Goal: Task Accomplishment & Management: Complete application form

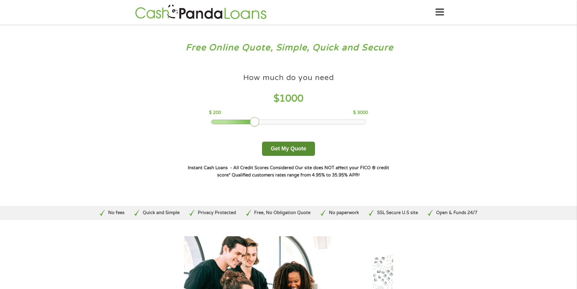
click at [282, 148] on button "Get My Quote" at bounding box center [288, 148] width 53 height 14
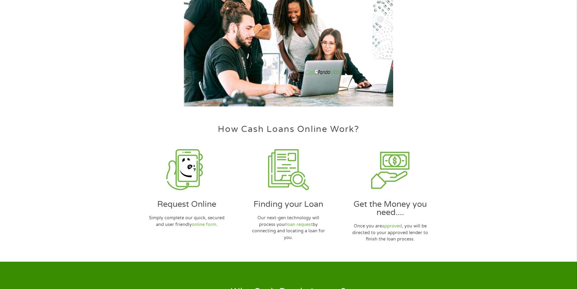
scroll to position [333, 0]
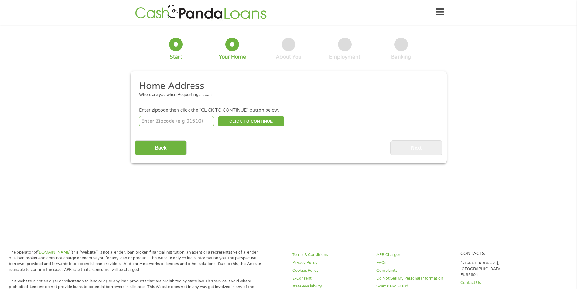
drag, startPoint x: 169, startPoint y: 120, endPoint x: 202, endPoint y: 121, distance: 33.0
click at [169, 120] on input "number" at bounding box center [176, 121] width 75 height 10
type input "28669"
select select "[US_STATE]"
click at [259, 121] on button "CLICK TO CONTINUE" at bounding box center [251, 121] width 66 height 10
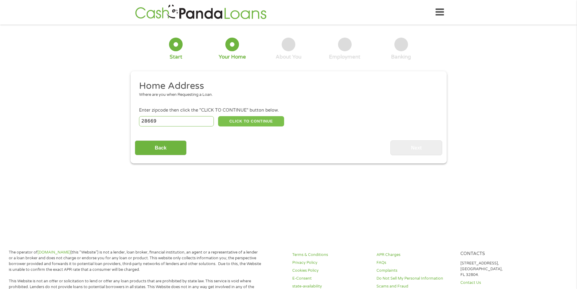
type input "28669"
type input "Roaring River"
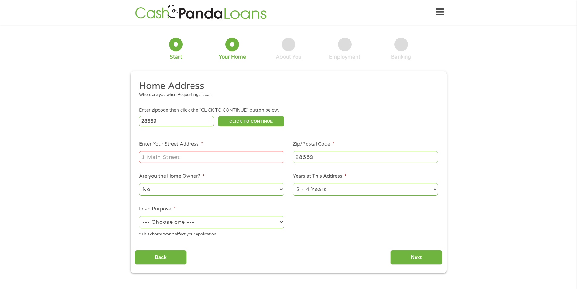
click at [186, 155] on input "Enter Your Street Address *" at bounding box center [211, 157] width 145 height 12
type input "[STREET_ADDRESS]"
click at [202, 189] on select "No Yes" at bounding box center [211, 189] width 145 height 12
select select "yes"
click at [139, 183] on select "No Yes" at bounding box center [211, 189] width 145 height 12
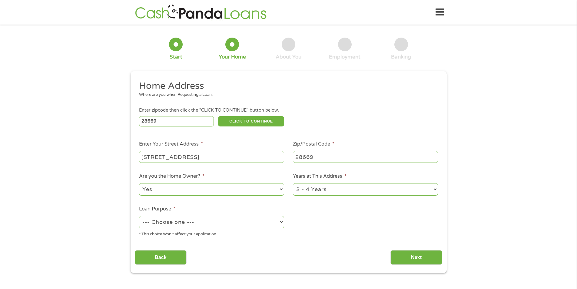
click at [175, 217] on select "--- Choose one --- Pay Bills Debt Consolidation Home Improvement Major Purchase…" at bounding box center [211, 222] width 145 height 12
select select "paybills"
click at [139, 216] on select "--- Choose one --- Pay Bills Debt Consolidation Home Improvement Major Purchase…" at bounding box center [211, 222] width 145 height 12
click at [420, 257] on input "Next" at bounding box center [416, 257] width 52 height 15
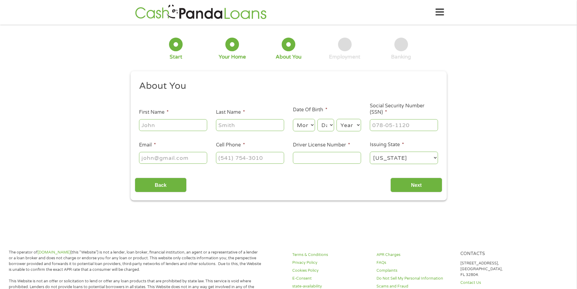
click at [155, 123] on input "First Name *" at bounding box center [173, 125] width 68 height 12
type input "[PERSON_NAME]"
type input "[PERSON_NAME][EMAIL_ADDRESS][PERSON_NAME][DOMAIN_NAME]"
type input "[PHONE_NUMBER]"
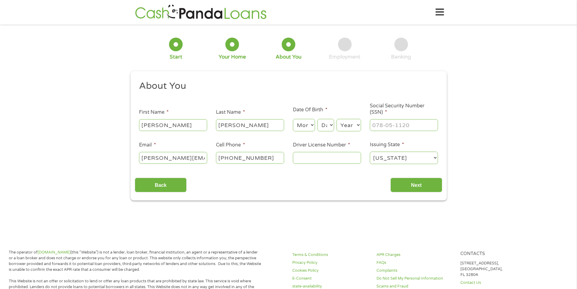
click at [299, 125] on select "Month 1 2 3 4 5 6 7 8 9 10 11 12" at bounding box center [304, 125] width 22 height 12
select select "4"
click at [293, 119] on select "Month 1 2 3 4 5 6 7 8 9 10 11 12" at bounding box center [304, 125] width 22 height 12
click at [327, 122] on select "Day 1 2 3 4 5 6 7 8 9 10 11 12 13 14 15 16 17 18 19 20 21 22 23 24 25 26 27 28 …" at bounding box center [325, 125] width 16 height 12
select select "22"
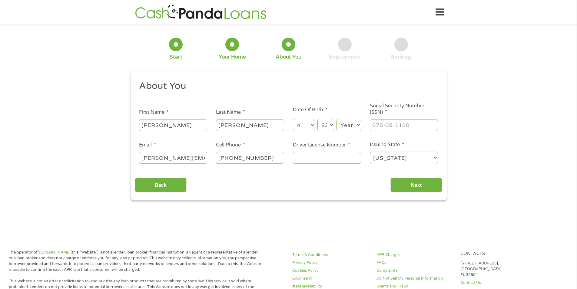
click at [317, 119] on select "Day 1 2 3 4 5 6 7 8 9 10 11 12 13 14 15 16 17 18 19 20 21 22 23 24 25 26 27 28 …" at bounding box center [325, 125] width 16 height 12
drag, startPoint x: 348, startPoint y: 124, endPoint x: 349, endPoint y: 128, distance: 3.1
click at [349, 124] on select "Year [DATE] 2006 2005 2004 2003 2002 2001 2000 1999 1998 1997 1996 1995 1994 19…" at bounding box center [349, 125] width 25 height 12
select select "1988"
click at [337, 119] on select "Year [DATE] 2006 2005 2004 2003 2002 2001 2000 1999 1998 1997 1996 1995 1994 19…" at bounding box center [349, 125] width 25 height 12
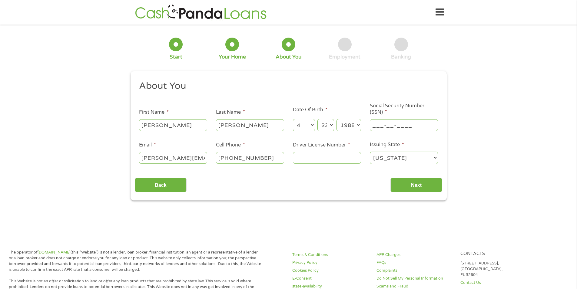
click at [405, 130] on input "___-__-____" at bounding box center [404, 125] width 68 height 12
type input "592-11-6228"
click at [327, 156] on input "Driver License Number *" at bounding box center [327, 158] width 68 height 12
click at [336, 158] on input "Driver License Number *" at bounding box center [327, 158] width 68 height 12
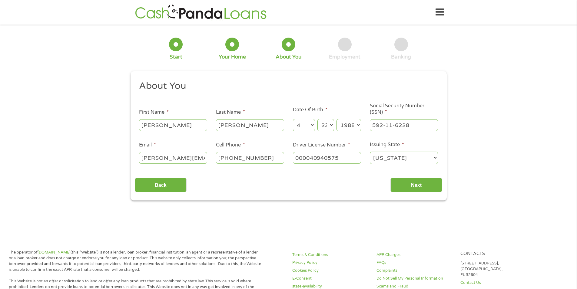
type input "000040940575"
click at [524, 159] on div "1 Start 2 Your Home 3 About You 4 Employment 5 Banking 6 This field is hidden w…" at bounding box center [288, 114] width 577 height 171
click at [415, 188] on input "Next" at bounding box center [416, 184] width 52 height 15
click at [463, 156] on div "1 Start 2 Your Home 3 About You 4 Employment 5 Banking 6 This field is hidden w…" at bounding box center [288, 114] width 577 height 171
click at [422, 187] on input "Next" at bounding box center [416, 184] width 52 height 15
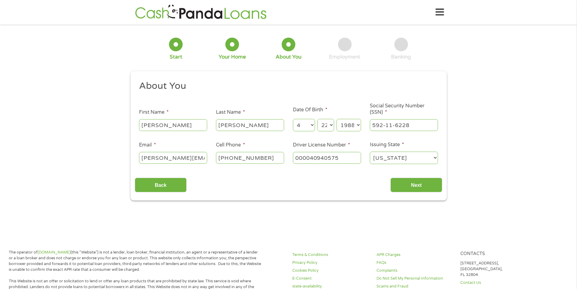
click at [486, 142] on div "1 Start 2 Your Home 3 About You 4 Employment 5 Banking 6 This field is hidden w…" at bounding box center [288, 114] width 577 height 171
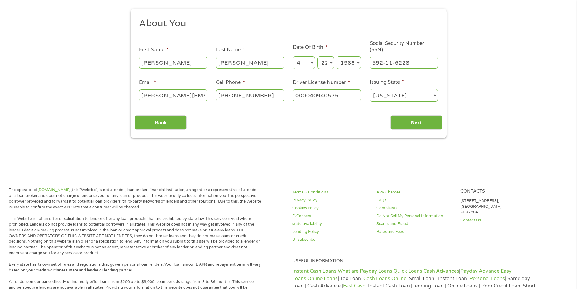
scroll to position [0, 0]
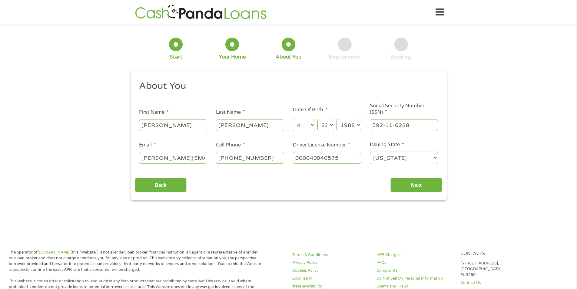
click at [307, 182] on div "Back Next" at bounding box center [288, 182] width 307 height 19
click at [242, 175] on div "Back Next" at bounding box center [288, 182] width 307 height 19
click at [365, 195] on div "This field is hidden when viewing the form gclid This field is hidden when view…" at bounding box center [289, 135] width 316 height 129
click at [438, 186] on input "Next" at bounding box center [416, 184] width 52 height 15
click at [407, 184] on input "Next" at bounding box center [416, 184] width 52 height 15
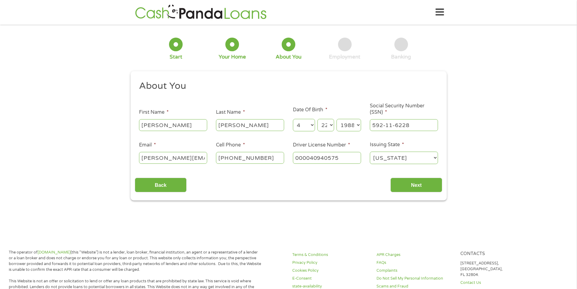
drag, startPoint x: 546, startPoint y: 55, endPoint x: 503, endPoint y: 32, distance: 48.8
click at [546, 55] on div "1 Start 2 Your Home 3 About You 4 Employment 5 Banking 6 This field is hidden w…" at bounding box center [288, 114] width 577 height 171
click at [442, 11] on icon at bounding box center [440, 12] width 8 height 15
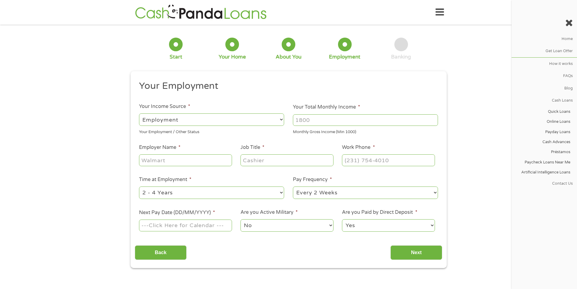
scroll to position [2, 2]
click at [442, 11] on icon at bounding box center [440, 12] width 8 height 15
click at [473, 81] on div "1 Start 2 Your Home 3 About You 4 Employment 5 Banking 6 This field is hidden w…" at bounding box center [288, 148] width 577 height 239
click at [262, 131] on div "Your Employment / Other Status" at bounding box center [211, 131] width 145 height 8
click at [240, 118] on select "--- Choose one --- Employment [DEMOGRAPHIC_DATA] Benefits" at bounding box center [211, 119] width 145 height 12
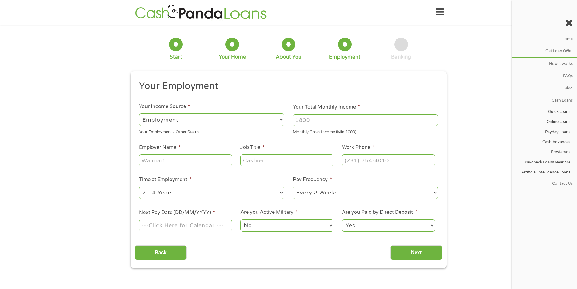
select select "benefits"
click at [139, 113] on select "--- Choose one --- Employment [DEMOGRAPHIC_DATA] Benefits" at bounding box center [211, 119] width 145 height 12
type input "Other"
type input "[PHONE_NUMBER]"
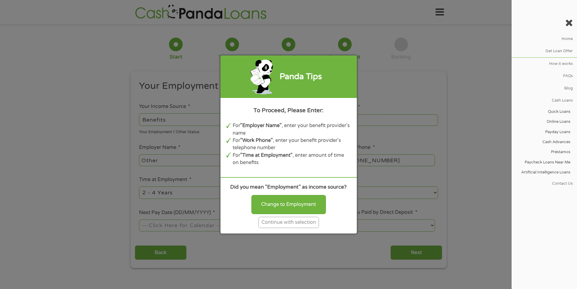
click at [296, 222] on div "Continue with selection" at bounding box center [288, 222] width 61 height 11
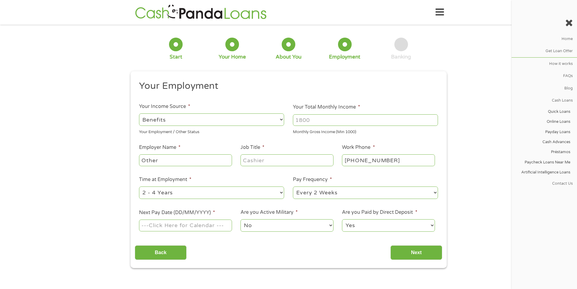
click at [342, 122] on input "Your Total Monthly Income *" at bounding box center [365, 120] width 145 height 12
click at [204, 125] on select "--- Choose one --- Employment [DEMOGRAPHIC_DATA] Benefits" at bounding box center [211, 119] width 145 height 12
click at [321, 119] on input "Your Total Monthly Income *" at bounding box center [365, 120] width 145 height 12
click at [310, 121] on input "Your Total Monthly Income *" at bounding box center [365, 120] width 145 height 12
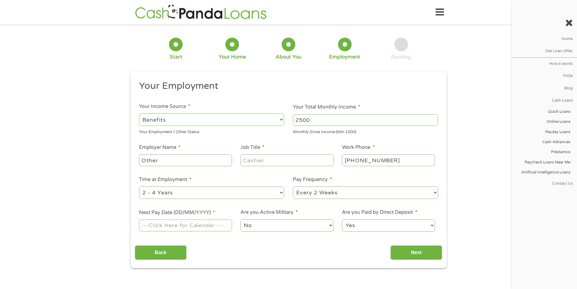
type input "2500"
click at [103, 156] on div "1 Start 2 Your Home 3 About You 4 Employment 5 Banking 6 This field is hidden w…" at bounding box center [288, 148] width 577 height 239
click at [180, 162] on input "Other" at bounding box center [185, 160] width 93 height 12
click at [195, 192] on select "--- Choose one --- 1 Year or less 1 - 2 Years 2 - 4 Years Over 4 Years" at bounding box center [211, 192] width 145 height 12
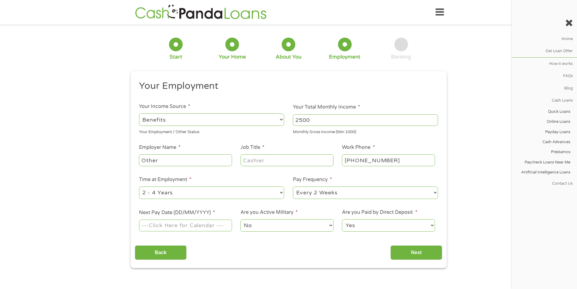
click at [322, 190] on select "--- Choose one --- Every 2 Weeks Every Week Monthly Semi-Monthly" at bounding box center [365, 192] width 145 height 12
select select "monthly"
click at [293, 186] on select "--- Choose one --- Every 2 Weeks Every Week Monthly Semi-Monthly" at bounding box center [365, 192] width 145 height 12
click at [195, 226] on input "Next Pay Date (DD/MM/YYYY) *" at bounding box center [185, 225] width 93 height 12
type input "[DATE]"
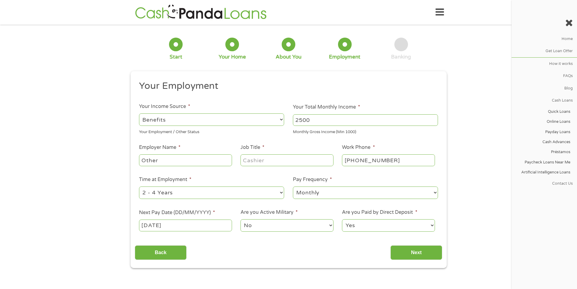
click at [268, 224] on select "No Yes" at bounding box center [286, 225] width 93 height 12
click at [240, 219] on select "No Yes" at bounding box center [286, 225] width 93 height 12
click at [387, 224] on select "Yes No" at bounding box center [388, 225] width 93 height 12
click at [342, 219] on select "Yes No" at bounding box center [388, 225] width 93 height 12
click at [262, 161] on input "Job Title *" at bounding box center [286, 160] width 93 height 12
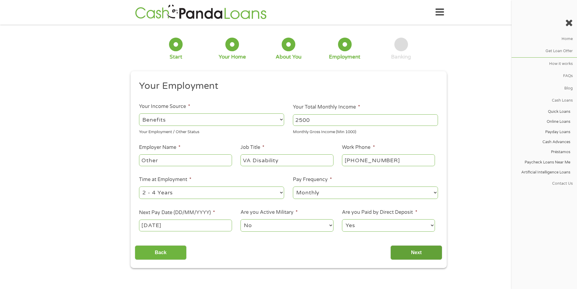
type input "VA Disability"
click at [410, 253] on input "Next" at bounding box center [416, 252] width 52 height 15
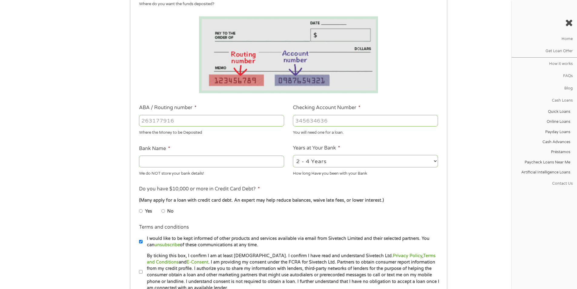
scroll to position [91, 0]
click at [163, 210] on input "No" at bounding box center [163, 211] width 4 height 10
radio input "true"
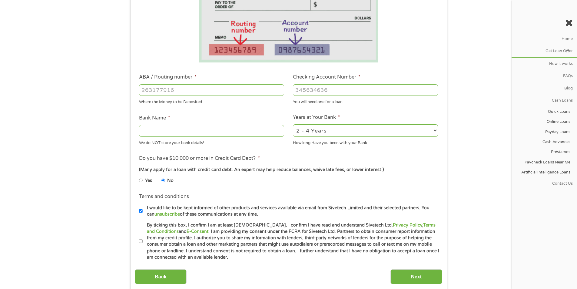
click at [143, 211] on label "I would like to be kept informed of other products and services available via e…" at bounding box center [291, 210] width 297 height 13
click at [142, 211] on input "I would like to be kept informed of other products and services available via e…" at bounding box center [141, 211] width 4 height 10
checkbox input "false"
click at [171, 92] on input "ABA / Routing number *" at bounding box center [211, 90] width 145 height 12
click at [207, 91] on input "ABA / Routing number *" at bounding box center [211, 90] width 145 height 12
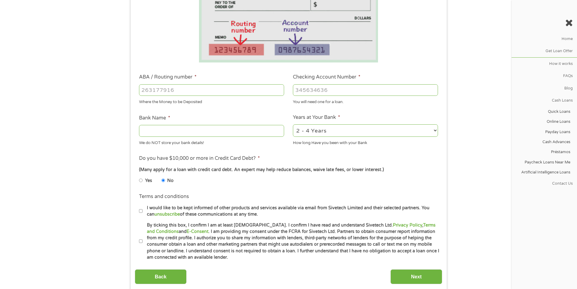
click at [188, 91] on input "ABA / Routing number *" at bounding box center [211, 90] width 145 height 12
click at [156, 90] on input "ABA / Routing number *" at bounding box center [211, 90] width 145 height 12
type input "314074269"
type input "USAA FEDERAL SAVINGS BANK"
click at [319, 93] on input "Checking Account Number *" at bounding box center [365, 90] width 145 height 12
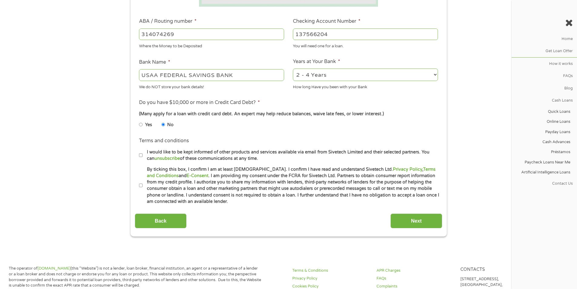
scroll to position [182, 0]
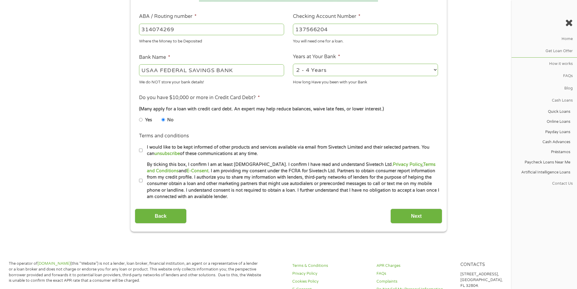
type input "137566204"
click at [140, 181] on input "By ticking this box, I confirm I am at least [DEMOGRAPHIC_DATA]. I confirm I ha…" at bounding box center [141, 181] width 4 height 10
checkbox input "true"
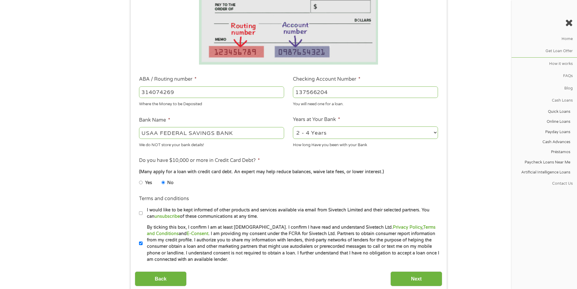
scroll to position [121, 0]
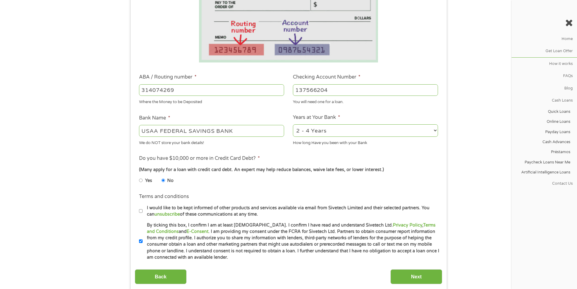
click at [350, 132] on select "2 - 4 Years 6 - 12 Months 1 - 2 Years Over 4 Years" at bounding box center [365, 130] width 145 height 12
select select "60months"
click at [293, 124] on select "2 - 4 Years 6 - 12 Months 1 - 2 Years Over 4 Years" at bounding box center [365, 130] width 145 height 12
click at [422, 274] on input "Next" at bounding box center [416, 276] width 52 height 15
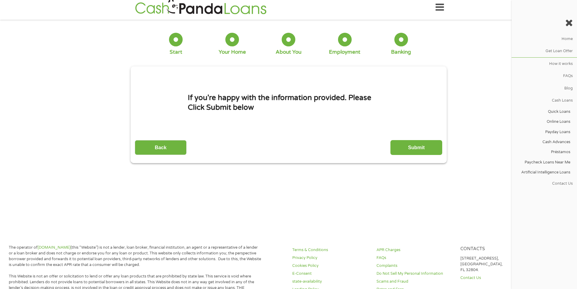
scroll to position [0, 0]
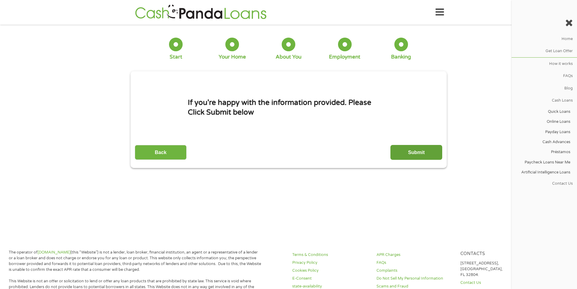
click at [421, 158] on input "Submit" at bounding box center [416, 152] width 52 height 15
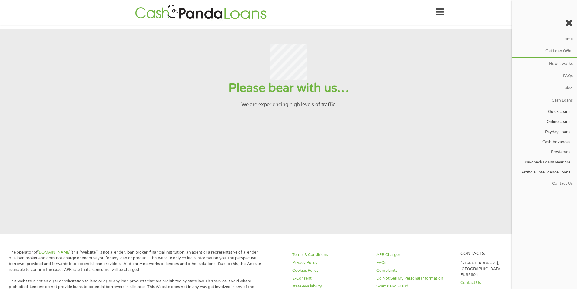
drag, startPoint x: 273, startPoint y: 118, endPoint x: 334, endPoint y: 116, distance: 61.2
click at [273, 118] on section "Please bear with us… We are experiencing high levels of traffic" at bounding box center [288, 131] width 577 height 204
drag, startPoint x: 334, startPoint y: 90, endPoint x: 444, endPoint y: 59, distance: 115.0
click at [334, 90] on h1 "Please bear with us…" at bounding box center [288, 87] width 562 height 15
click at [567, 22] on icon at bounding box center [569, 23] width 8 height 10
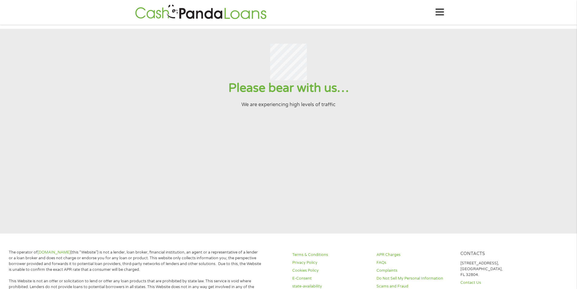
click at [441, 12] on icon at bounding box center [440, 12] width 8 height 15
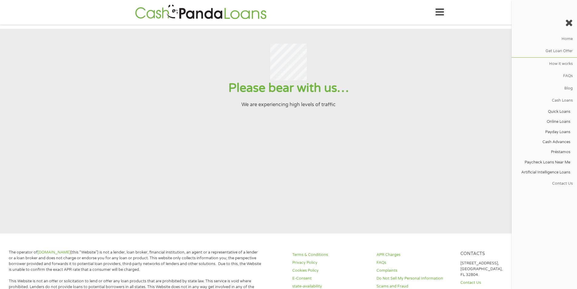
click at [569, 25] on icon at bounding box center [569, 23] width 8 height 10
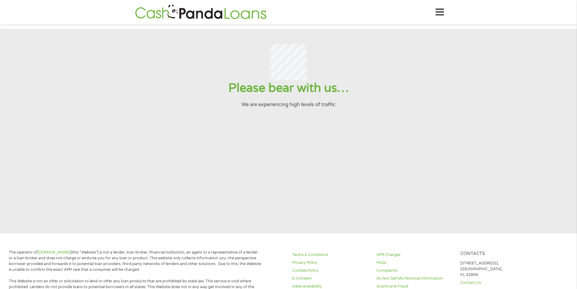
click at [308, 12] on div "Home Get Loan Offer How it works FAQs Blog Cash Loans Quick Loans Online Loans …" at bounding box center [288, 12] width 311 height 19
click at [103, 47] on div at bounding box center [288, 62] width 562 height 37
click at [305, 108] on p "We are experiencing high levels of traffic" at bounding box center [288, 104] width 562 height 7
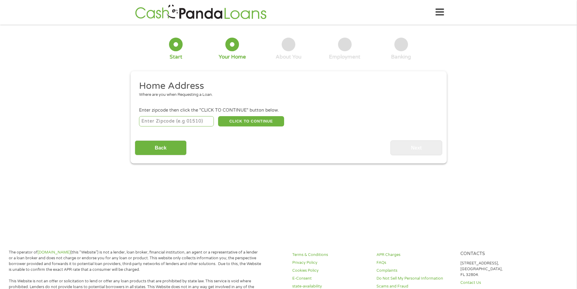
click at [438, 11] on icon at bounding box center [440, 12] width 8 height 15
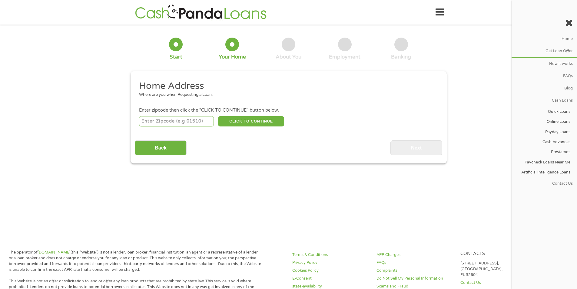
click at [438, 11] on icon at bounding box center [440, 12] width 8 height 15
drag, startPoint x: 38, startPoint y: 32, endPoint x: 16, endPoint y: 11, distance: 30.6
click at [38, 32] on div "1 Start 2 Your Home 3 About You 4 Employment 5 Banking 6 This field is hidden w…" at bounding box center [288, 96] width 577 height 134
